Goal: Obtain resource: Download file/media

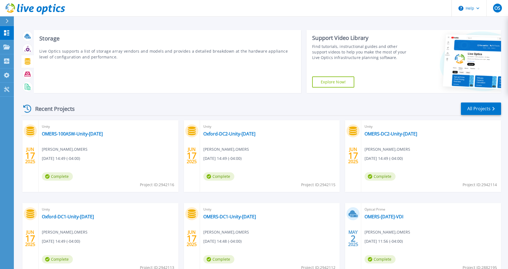
click at [29, 62] on icon at bounding box center [27, 61] width 6 height 6
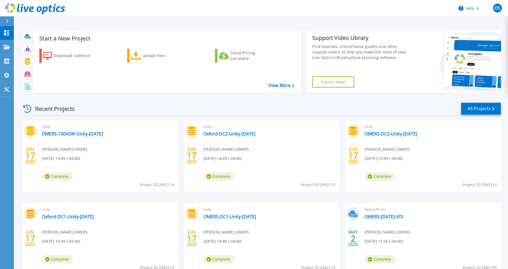
click at [480, 107] on link "All Projects" at bounding box center [481, 109] width 40 height 12
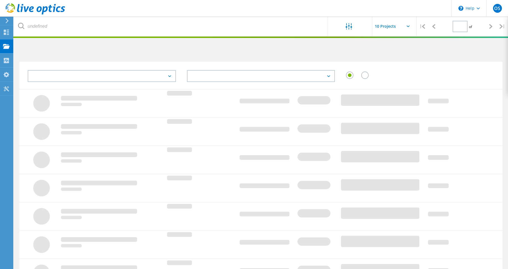
type input "1"
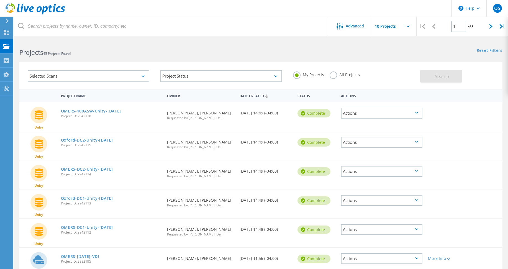
click at [137, 75] on div "Selected Scans" at bounding box center [89, 76] width 122 height 12
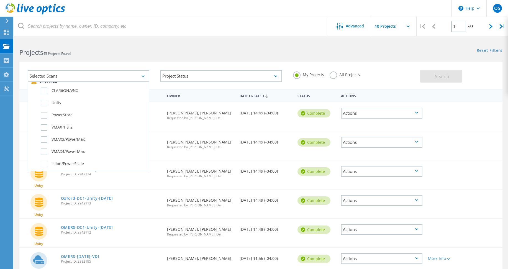
scroll to position [139, 0]
click at [70, 130] on label "VMAX3/PowerMax" at bounding box center [93, 132] width 105 height 7
click at [0, 0] on input "VMAX3/PowerMax" at bounding box center [0, 0] width 0 height 0
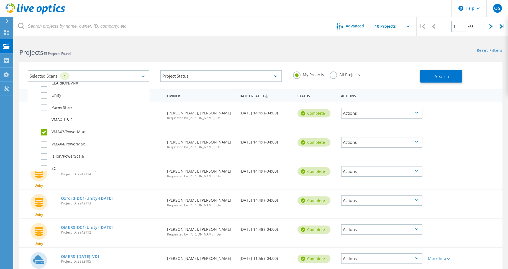
drag, startPoint x: 62, startPoint y: 143, endPoint x: 59, endPoint y: 137, distance: 6.8
click at [62, 143] on label "VMAX4/PowerMax" at bounding box center [93, 144] width 105 height 7
click at [0, 0] on input "VMAX4/PowerMax" at bounding box center [0, 0] width 0 height 0
click at [54, 122] on label "VMAX 1 & 2" at bounding box center [93, 120] width 105 height 7
click at [0, 0] on input "VMAX 1 & 2" at bounding box center [0, 0] width 0 height 0
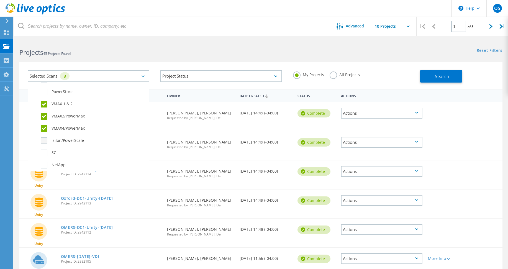
scroll to position [166, 0]
click at [454, 71] on button "Search" at bounding box center [441, 76] width 42 height 12
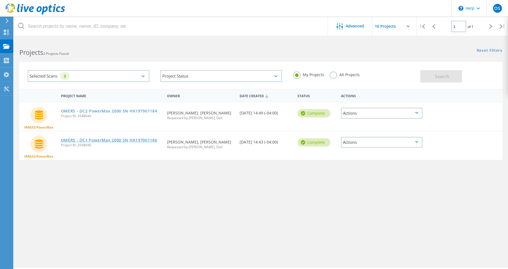
click at [149, 141] on link "OMERS - DC1 PowerMax 2000 SN HK197901186" at bounding box center [109, 140] width 96 height 4
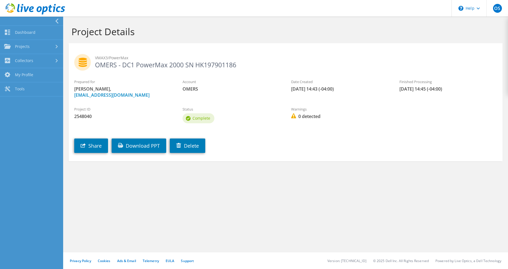
drag, startPoint x: 306, startPoint y: 126, endPoint x: 293, endPoint y: 128, distance: 13.4
click at [305, 126] on div "Project ID 2548040 Status Complete Warnings 0 detected" at bounding box center [286, 114] width 434 height 27
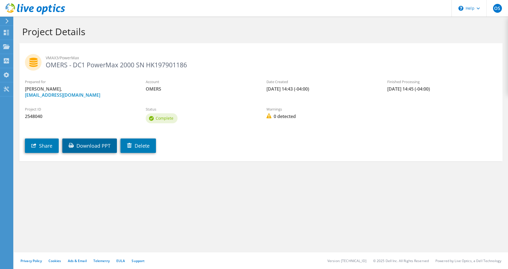
drag, startPoint x: 99, startPoint y: 144, endPoint x: 105, endPoint y: 146, distance: 6.1
click at [100, 144] on link "Download PPT" at bounding box center [89, 146] width 55 height 14
